Goal: Navigation & Orientation: Find specific page/section

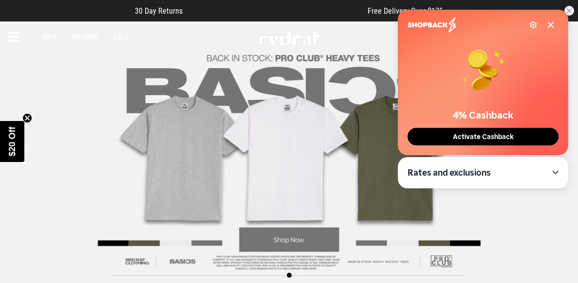
click at [511, 140] on span "Activate Cashback" at bounding box center [483, 137] width 67 height 8
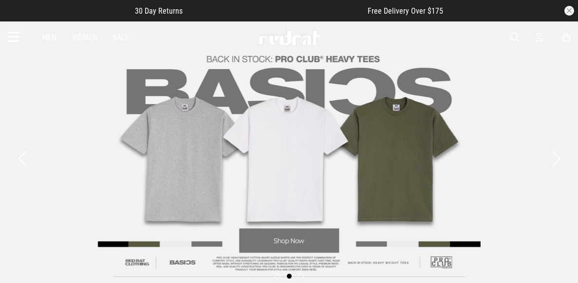
click at [547, 23] on div "Men Women Sale Sign in New Back Footwear Back Mens Back Womens Back Youth & Kid…" at bounding box center [289, 37] width 578 height 32
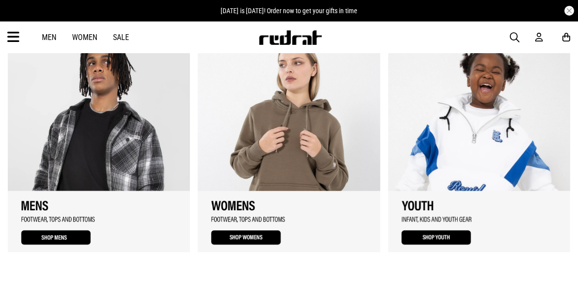
scroll to position [1125, 0]
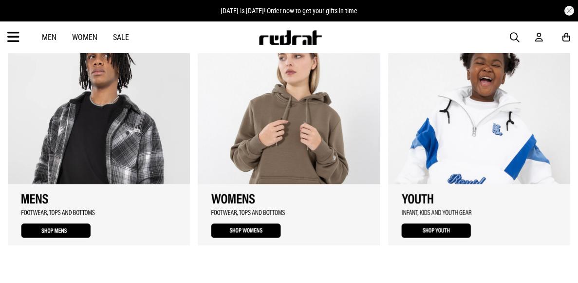
click at [284, 189] on link "2 / 3" at bounding box center [289, 138] width 182 height 214
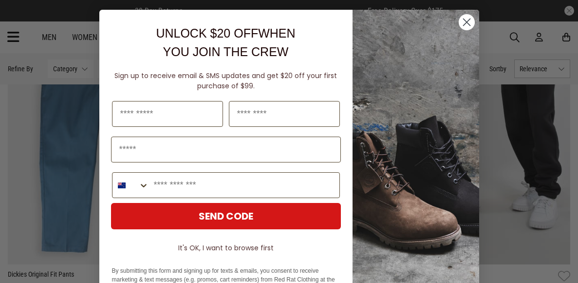
scroll to position [1690, 0]
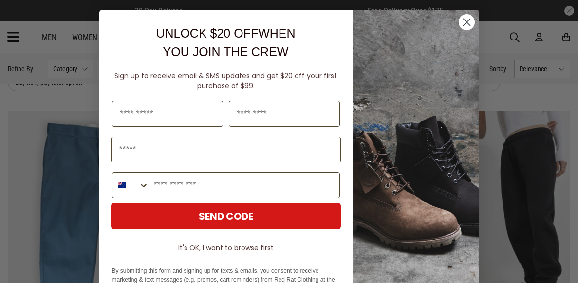
click at [461, 21] on circle "Close dialog" at bounding box center [467, 22] width 16 height 16
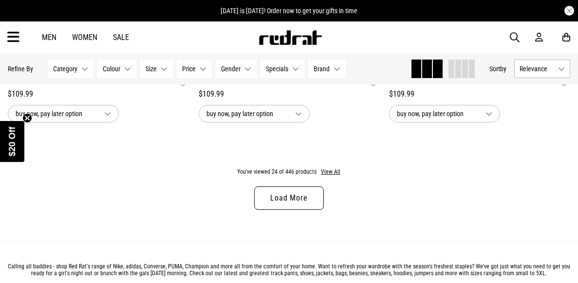
scroll to position [2637, 0]
click at [298, 205] on link "Load More" at bounding box center [288, 198] width 69 height 23
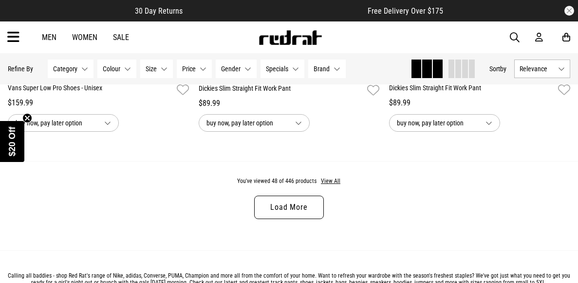
scroll to position [5240, 0]
click at [298, 205] on link "Load More" at bounding box center [288, 205] width 69 height 23
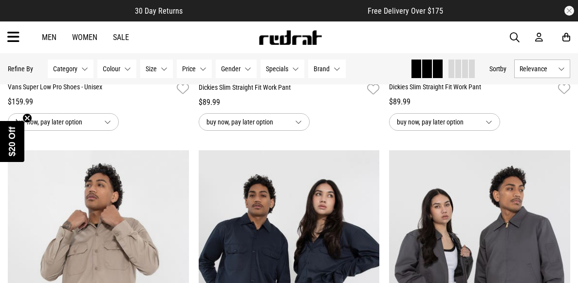
click at [311, 70] on button "Brand None selected" at bounding box center [327, 68] width 38 height 19
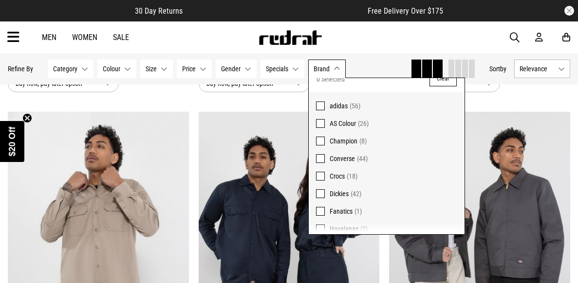
scroll to position [6, 0]
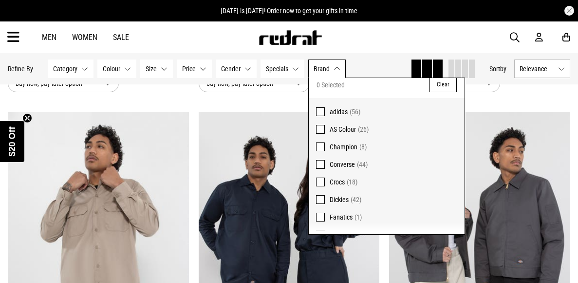
click at [360, 37] on div "Men Women Sale Sign in New Back Footwear Back Mens Back Womens Back Youth & Kid…" at bounding box center [289, 37] width 578 height 32
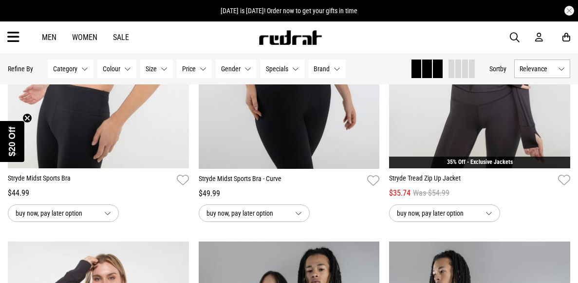
scroll to position [0, 0]
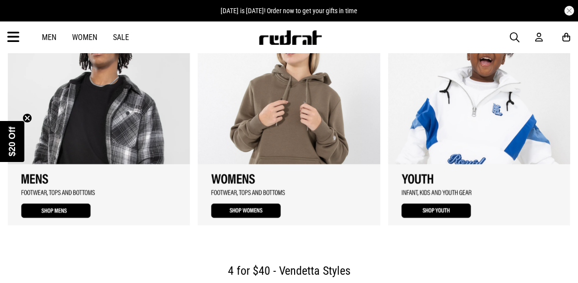
scroll to position [1140, 0]
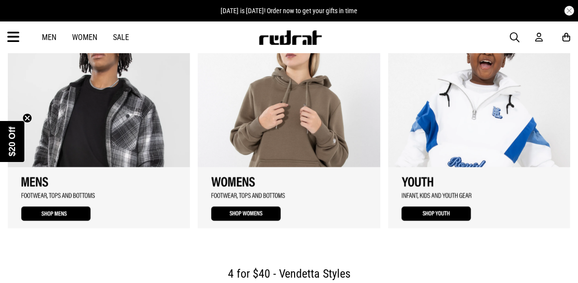
click at [440, 140] on link "3 / 3" at bounding box center [479, 122] width 182 height 214
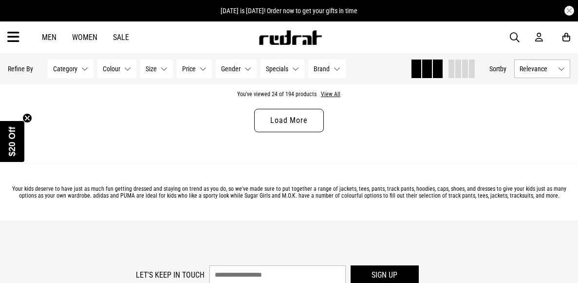
scroll to position [2714, 0]
click at [306, 115] on link "Load More" at bounding box center [288, 121] width 69 height 23
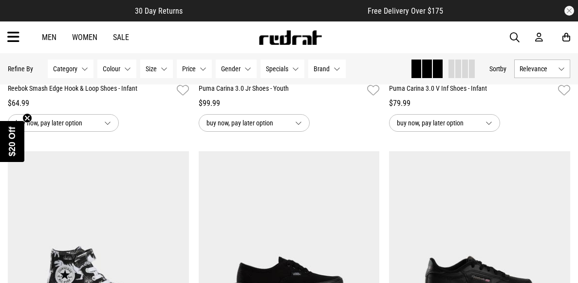
scroll to position [4283, 0]
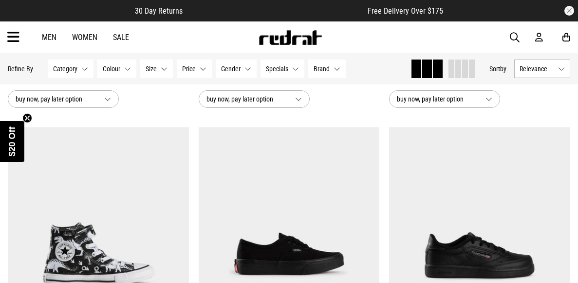
click at [86, 67] on button "Category None selected" at bounding box center [71, 68] width 46 height 19
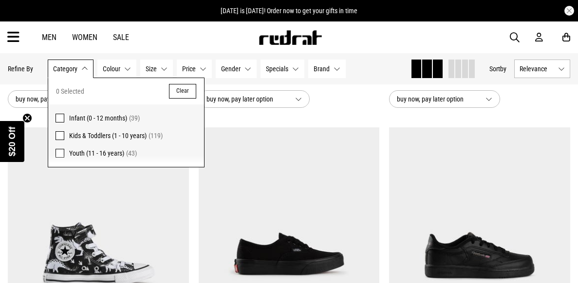
click at [60, 153] on span at bounding box center [60, 153] width 9 height 9
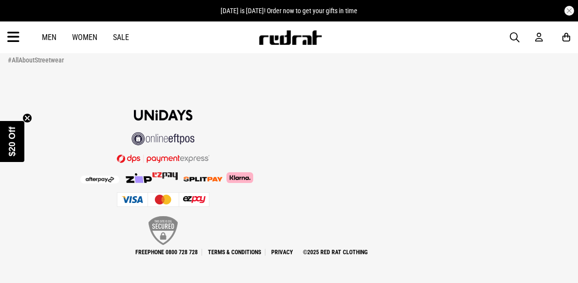
scroll to position [3218, 0]
